Goal: Task Accomplishment & Management: Complete application form

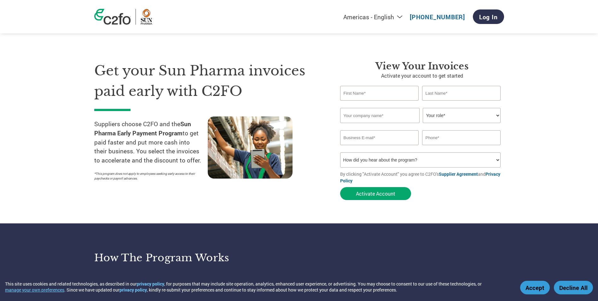
click at [526, 93] on section "Get your Sun Pharma invoices paid early with C2FO Suppliers choose C2FO and the…" at bounding box center [299, 124] width 598 height 198
click at [472, 118] on select "Your role* CFO Controller Credit Manager Finance Director Treasurer CEO Preside…" at bounding box center [462, 115] width 78 height 15
click at [367, 138] on input "email" at bounding box center [379, 137] width 79 height 15
click at [369, 92] on input "text" at bounding box center [379, 93] width 79 height 15
type input "Bharat"
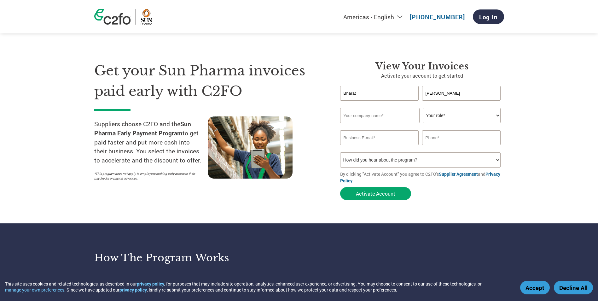
type input "[PERSON_NAME]"
type input "Nipro PharmaPackaging India Pvt Ltd"
click at [464, 112] on select "Your role* CFO Controller Credit Manager Finance Director Treasurer CEO Preside…" at bounding box center [462, 115] width 78 height 15
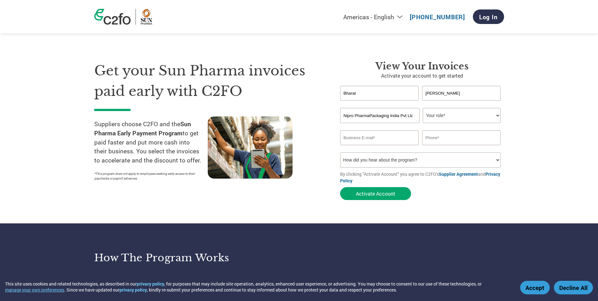
select select "OTHER"
click at [423, 108] on select "Your role* CFO Controller Credit Manager Finance Director Treasurer CEO Preside…" at bounding box center [462, 115] width 78 height 15
click at [375, 135] on input "email" at bounding box center [379, 137] width 79 height 15
type input "[EMAIL_ADDRESS][PERSON_NAME][DOMAIN_NAME]"
click at [438, 137] on input "09881487564" at bounding box center [461, 137] width 79 height 15
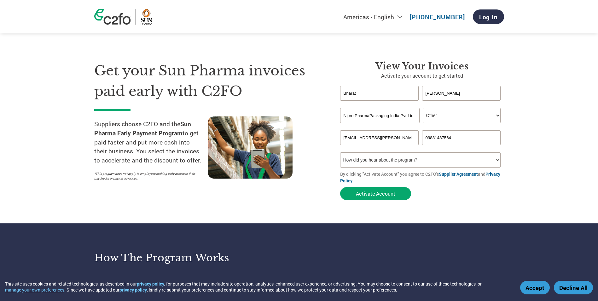
click at [438, 137] on input "09881487564" at bounding box center [461, 137] width 79 height 15
type input "8975570101"
click at [490, 160] on select "How did you hear about the program? Received a letter Email Social Media Online…" at bounding box center [420, 159] width 161 height 15
select select "Email"
click at [340, 152] on select "How did you hear about the program? Received a letter Email Social Media Online…" at bounding box center [420, 159] width 161 height 15
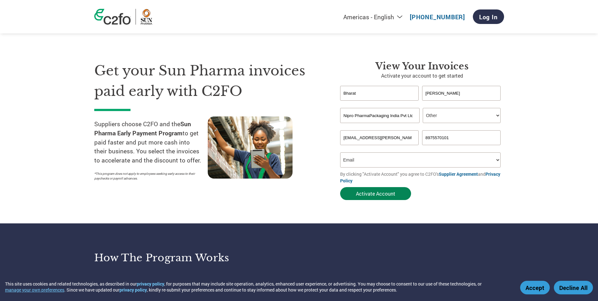
click at [378, 193] on button "Activate Account" at bounding box center [375, 193] width 71 height 13
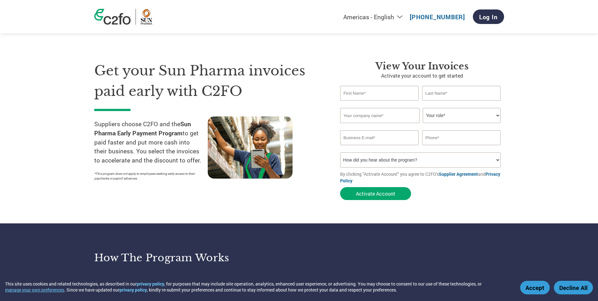
click at [446, 137] on input "text" at bounding box center [461, 137] width 79 height 15
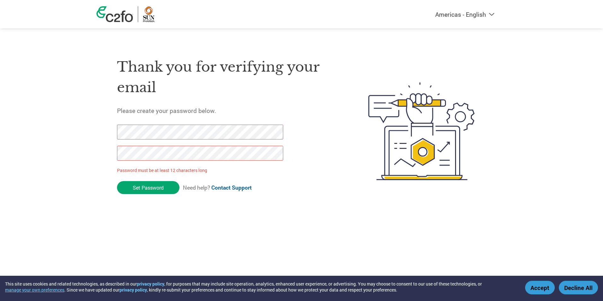
drag, startPoint x: 161, startPoint y: 189, endPoint x: 51, endPoint y: 117, distance: 131.4
click at [51, 117] on div "Americas - English Américas - Español [GEOGRAPHIC_DATA] - Português Amériques -…" at bounding box center [301, 106] width 603 height 212
click at [152, 189] on input "Set Password" at bounding box center [148, 187] width 62 height 13
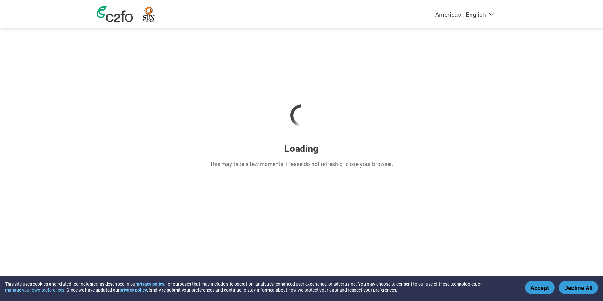
click at [392, 114] on div at bounding box center [301, 116] width 410 height 54
